Goal: Information Seeking & Learning: Learn about a topic

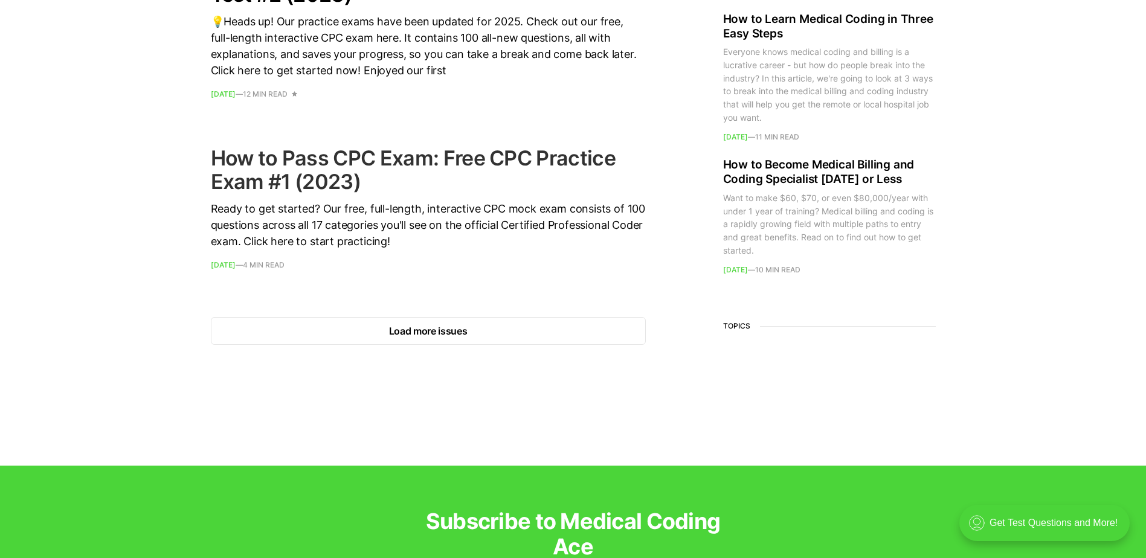
scroll to position [1752, 0]
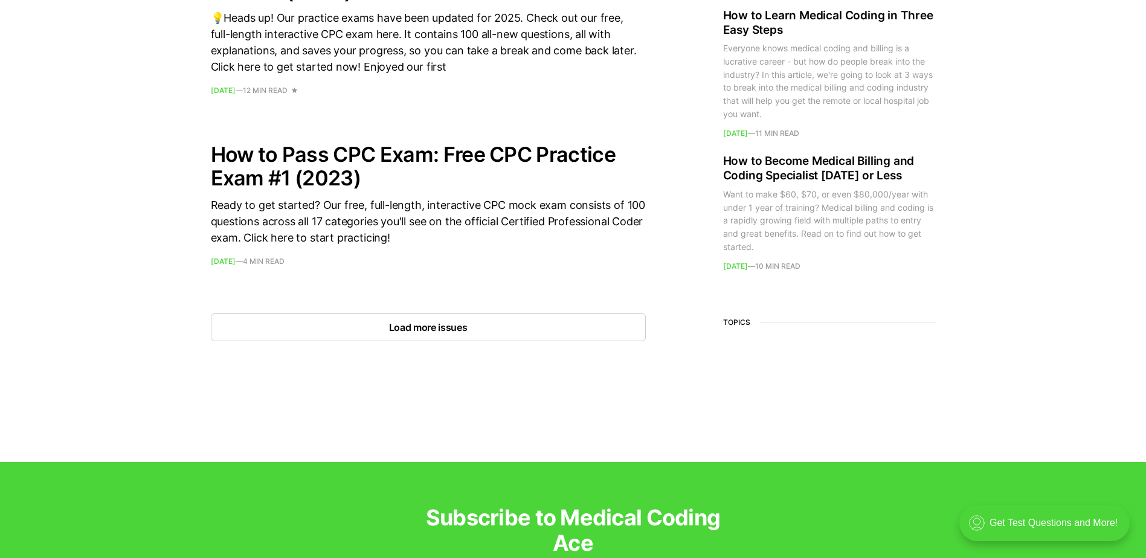
click at [428, 329] on button "Load more issues" at bounding box center [428, 328] width 435 height 28
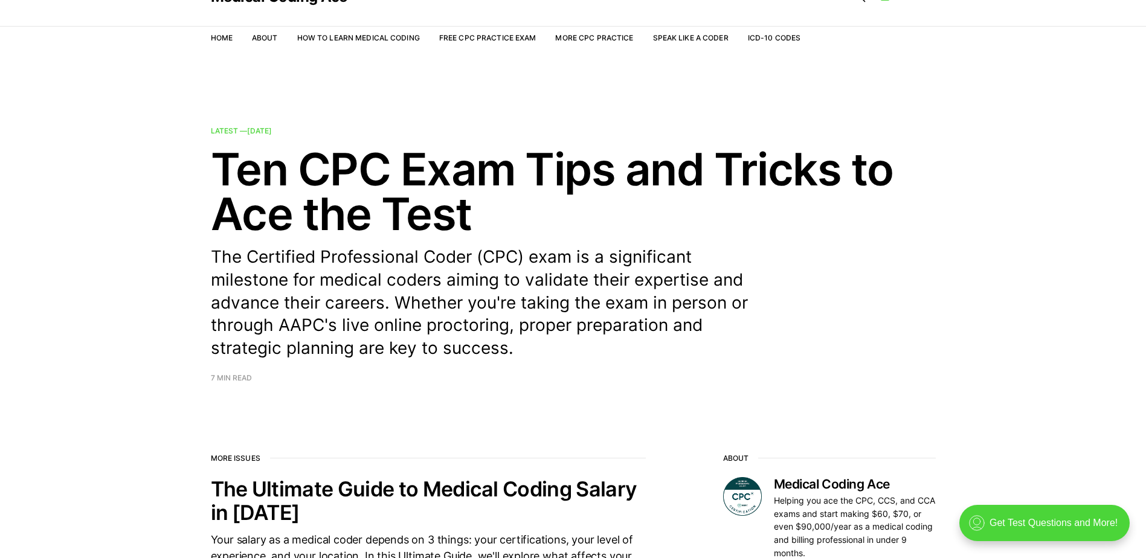
scroll to position [0, 0]
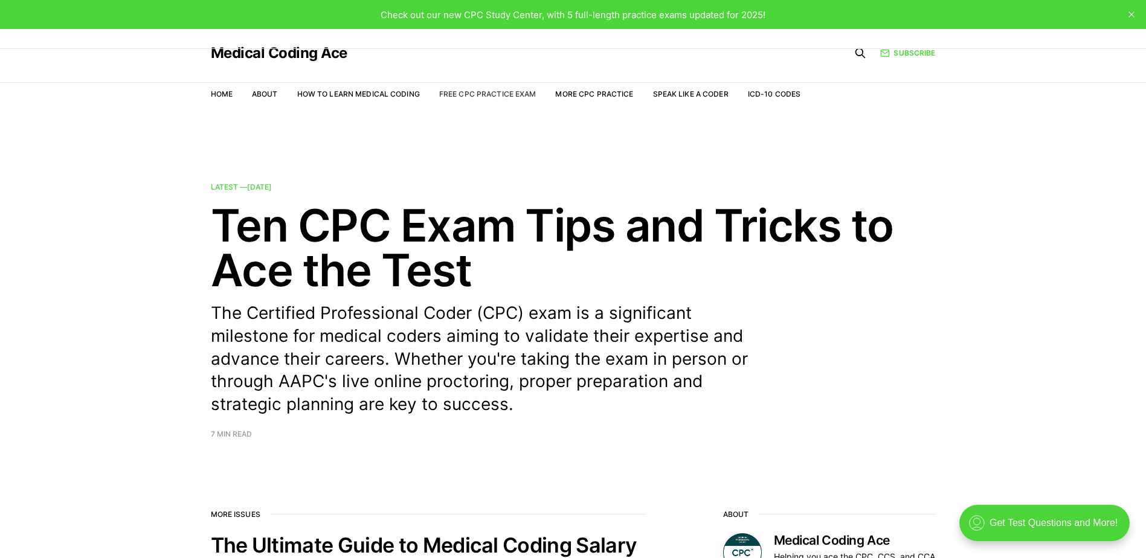
click at [504, 91] on link "Free CPC Practice Exam" at bounding box center [487, 93] width 97 height 9
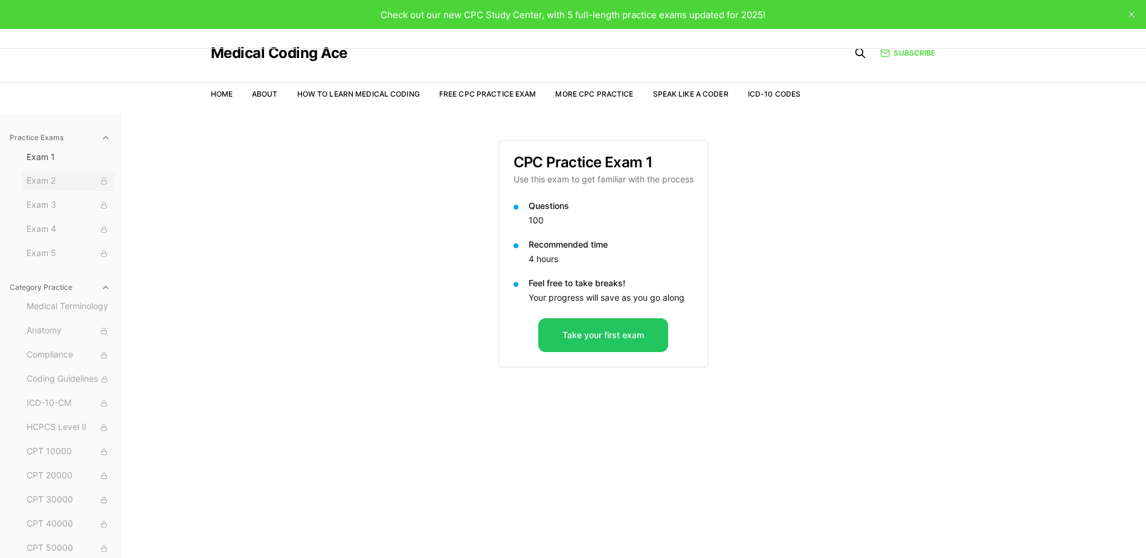
click at [47, 179] on span "Exam 2" at bounding box center [69, 181] width 84 height 13
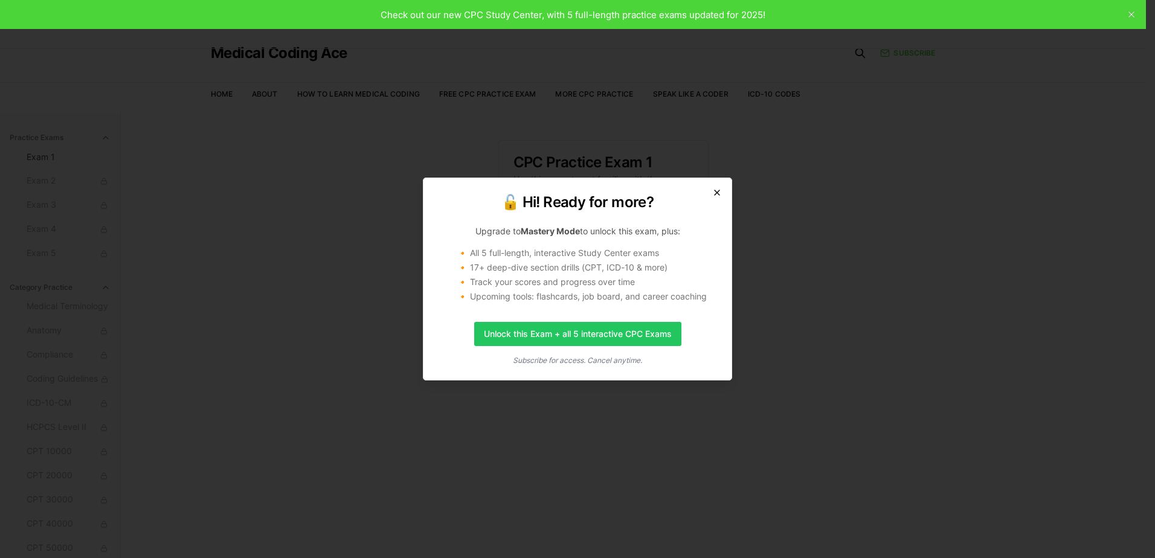
click at [717, 191] on icon "button" at bounding box center [717, 193] width 10 height 10
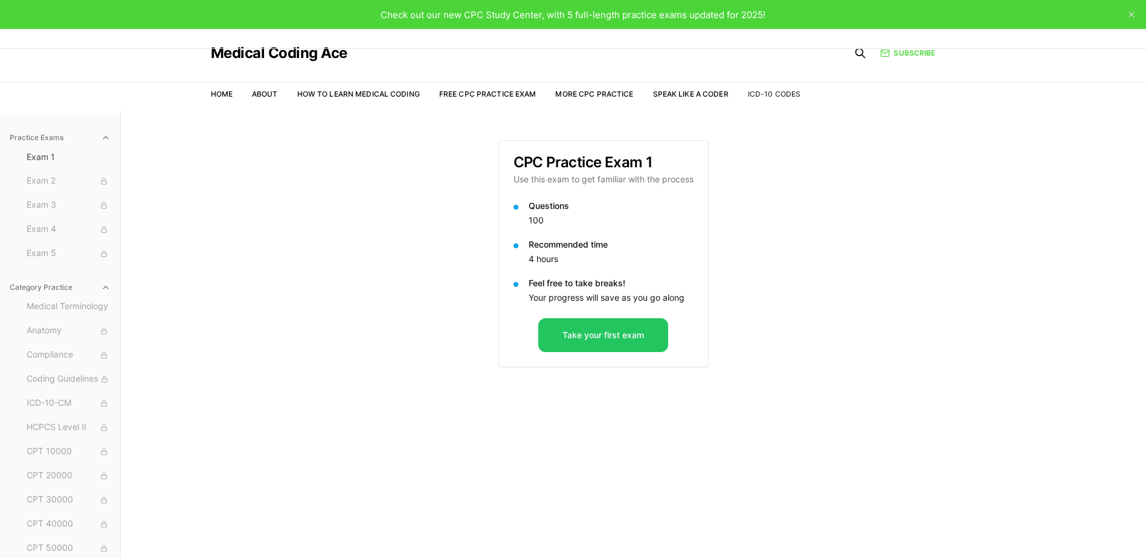
click at [770, 94] on link "ICD-10 Codes" at bounding box center [774, 93] width 53 height 9
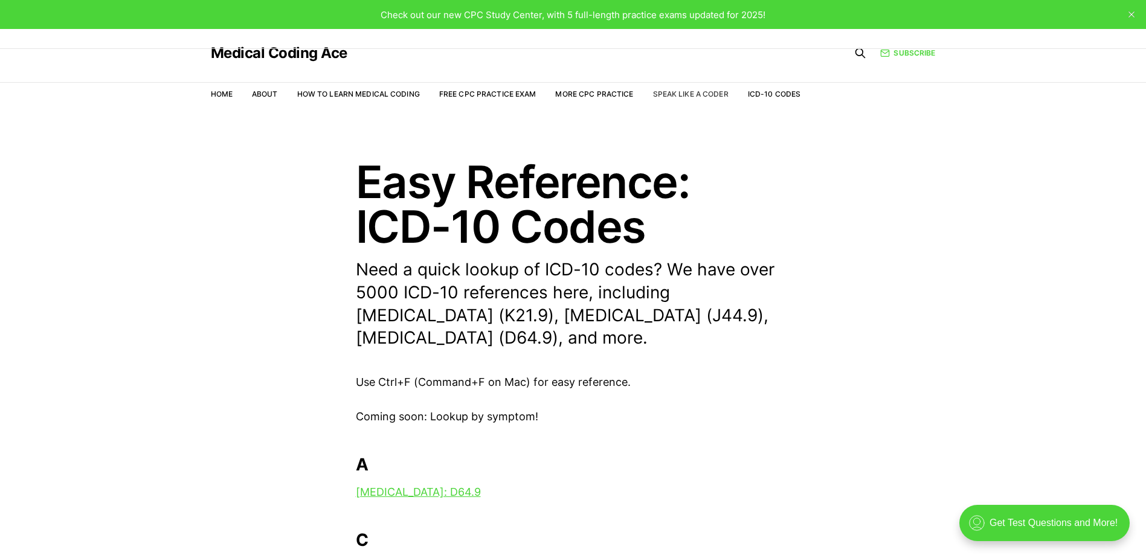
click at [709, 91] on link "Speak Like a Coder" at bounding box center [691, 93] width 76 height 9
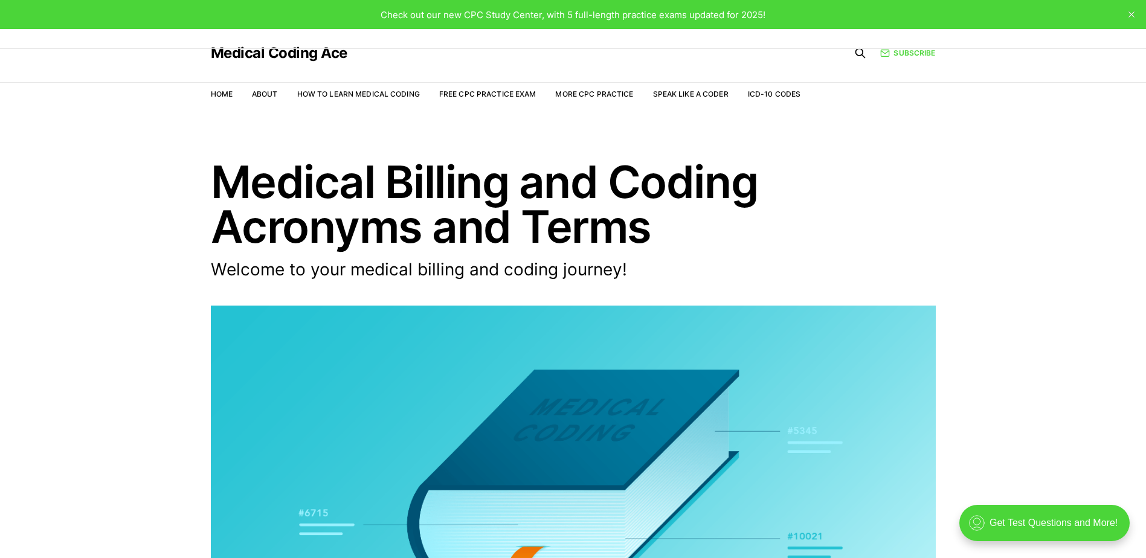
click at [509, 21] on div "Check out our new CPC Study Center, with 5 full-length practice exams updated f…" at bounding box center [573, 15] width 385 height 14
click at [513, 15] on span "Check out our new CPC Study Center, with 5 full-length practice exams updated f…" at bounding box center [573, 14] width 385 height 11
